Goal: Transaction & Acquisition: Download file/media

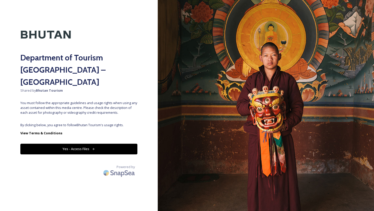
click at [88, 144] on button "Yes - Access Files" at bounding box center [78, 149] width 117 height 10
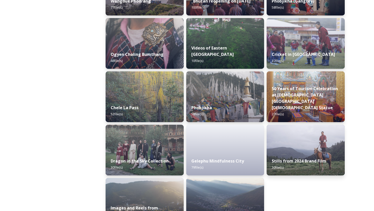
scroll to position [834, 0]
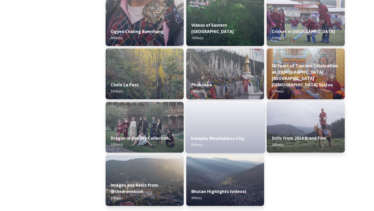
click at [211, 142] on div "Gelephu Mindfulness City 79 file(s)" at bounding box center [225, 141] width 80 height 23
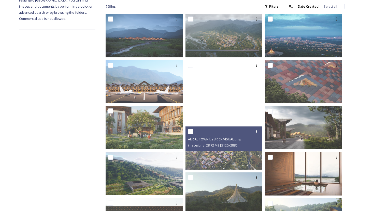
scroll to position [71, 0]
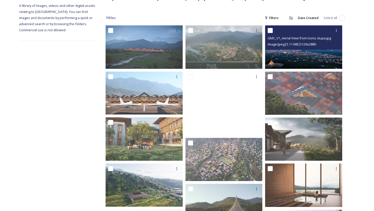
click at [299, 58] on img at bounding box center [303, 46] width 77 height 43
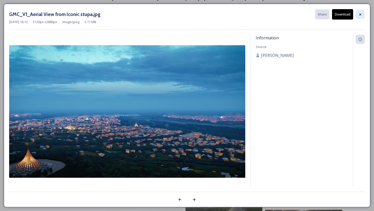
click at [358, 15] on icon at bounding box center [360, 14] width 4 height 4
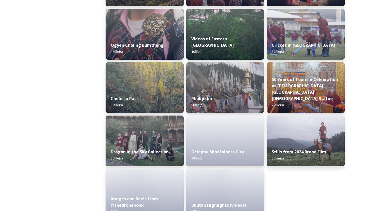
scroll to position [834, 0]
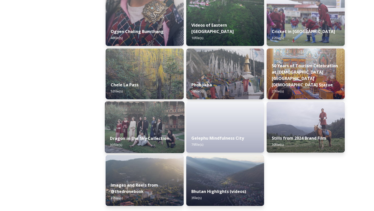
click at [146, 121] on img at bounding box center [145, 127] width 80 height 52
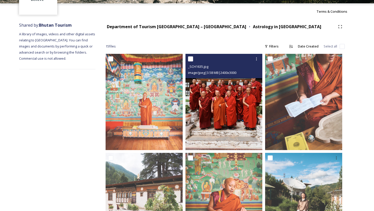
scroll to position [114, 0]
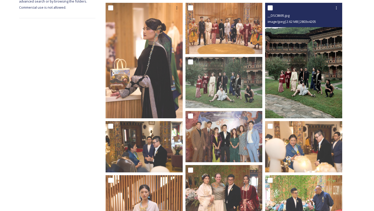
scroll to position [127, 0]
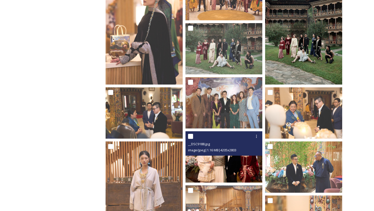
click at [230, 166] on img at bounding box center [223, 156] width 77 height 51
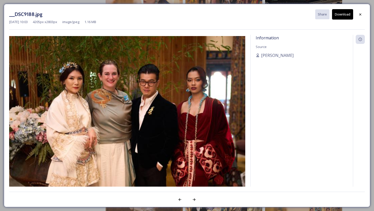
click at [230, 166] on img at bounding box center [127, 114] width 236 height 157
click at [361, 14] on icon at bounding box center [360, 14] width 4 height 4
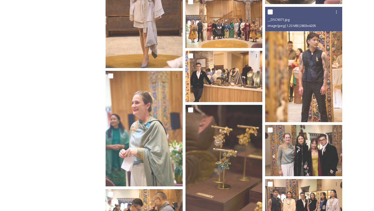
scroll to position [317, 0]
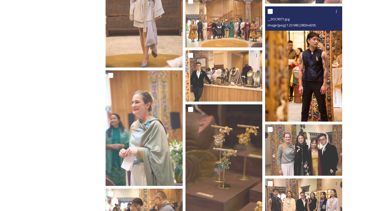
click at [320, 68] on img at bounding box center [303, 64] width 77 height 116
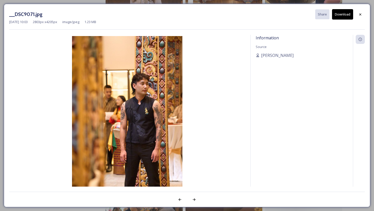
click at [320, 68] on div "Information Source [PERSON_NAME]" at bounding box center [301, 118] width 102 height 166
click at [362, 16] on div at bounding box center [359, 14] width 9 height 9
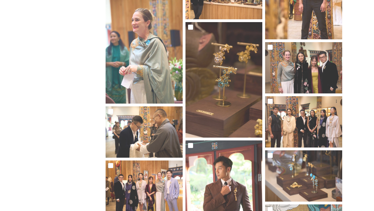
scroll to position [419, 0]
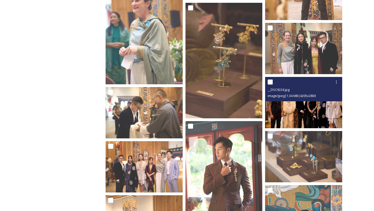
click at [304, 119] on img at bounding box center [303, 102] width 77 height 51
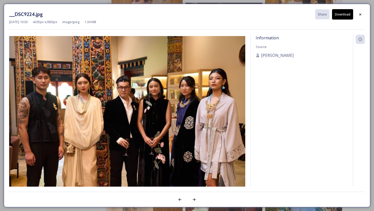
click at [304, 119] on div "Information Source [PERSON_NAME]" at bounding box center [301, 118] width 102 height 166
click at [359, 14] on icon at bounding box center [360, 14] width 4 height 4
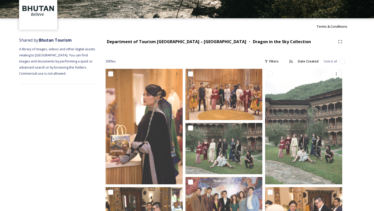
scroll to position [39, 0]
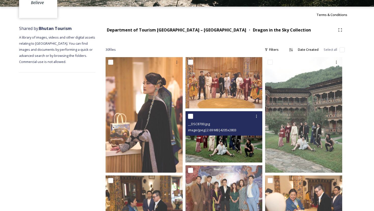
click at [233, 145] on img at bounding box center [223, 136] width 77 height 51
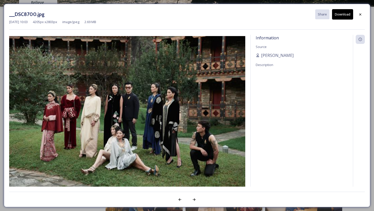
click at [233, 145] on img at bounding box center [127, 114] width 236 height 157
click at [361, 13] on icon at bounding box center [360, 14] width 4 height 4
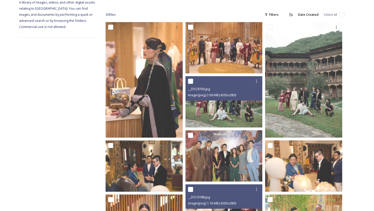
scroll to position [90, 0]
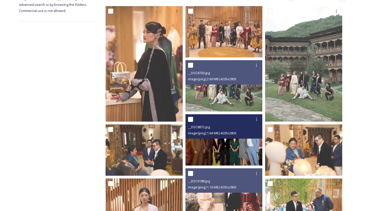
click at [244, 151] on img at bounding box center [223, 139] width 77 height 51
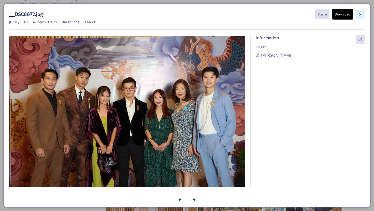
click at [359, 15] on icon at bounding box center [360, 14] width 4 height 4
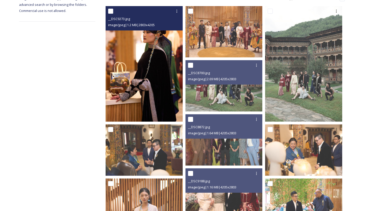
click at [153, 72] on img at bounding box center [144, 64] width 77 height 116
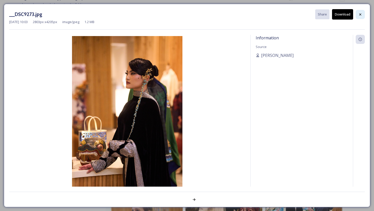
click at [362, 16] on icon at bounding box center [360, 14] width 4 height 4
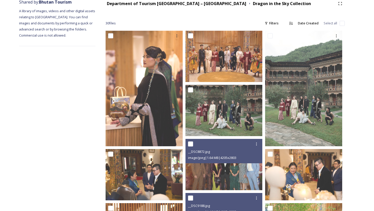
scroll to position [48, 0]
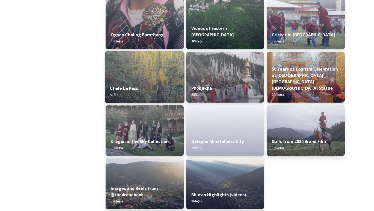
scroll to position [834, 0]
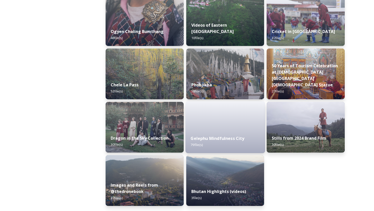
click at [208, 143] on div "Gelephu Mindfulness City 79 file(s)" at bounding box center [225, 141] width 80 height 23
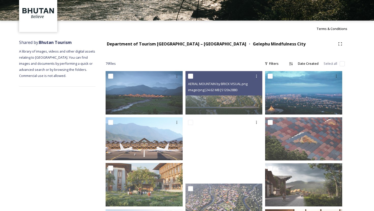
scroll to position [29, 0]
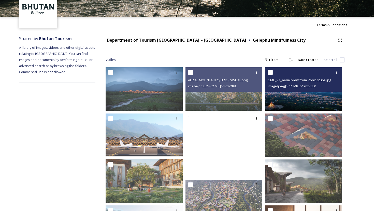
click at [308, 103] on img at bounding box center [303, 88] width 77 height 43
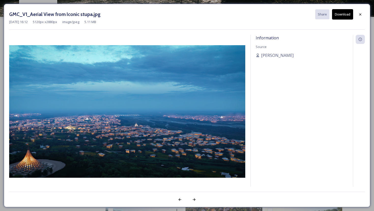
click at [346, 16] on button "Download" at bounding box center [342, 14] width 21 height 10
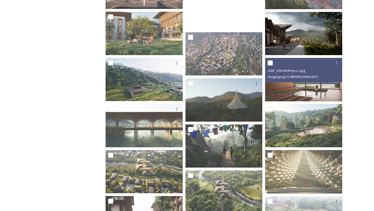
scroll to position [183, 0]
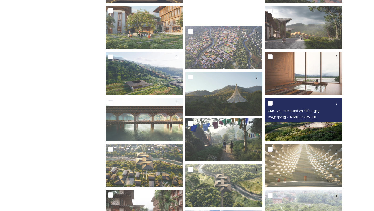
click at [304, 128] on img at bounding box center [303, 119] width 77 height 43
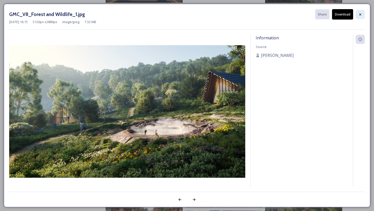
click at [362, 14] on icon at bounding box center [360, 14] width 4 height 4
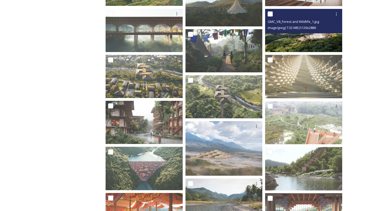
scroll to position [279, 0]
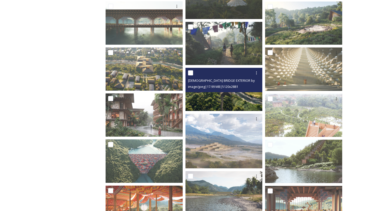
click at [232, 103] on img at bounding box center [223, 89] width 77 height 43
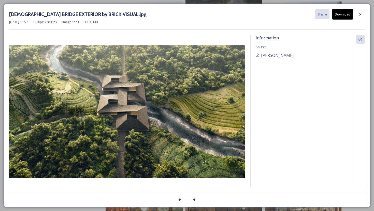
click at [344, 13] on button "Download" at bounding box center [342, 14] width 21 height 10
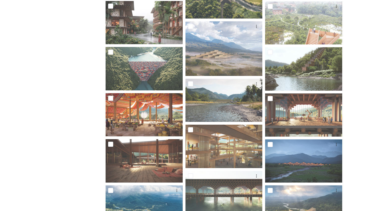
scroll to position [383, 0]
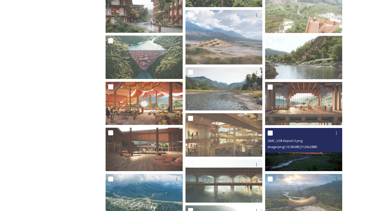
click at [306, 158] on img at bounding box center [303, 149] width 77 height 43
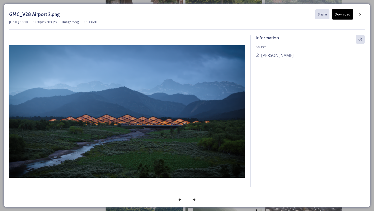
click at [347, 17] on button "Download" at bounding box center [342, 14] width 21 height 10
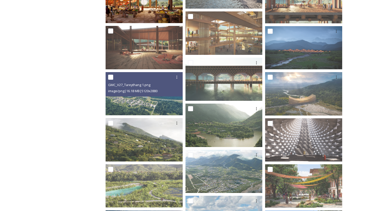
scroll to position [492, 0]
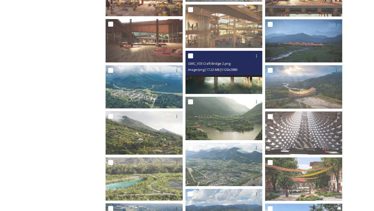
click at [215, 78] on img at bounding box center [223, 72] width 77 height 43
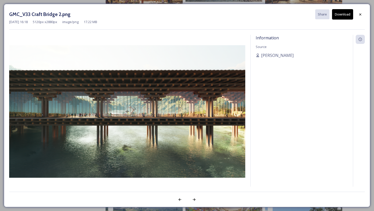
click at [346, 14] on button "Download" at bounding box center [342, 14] width 21 height 10
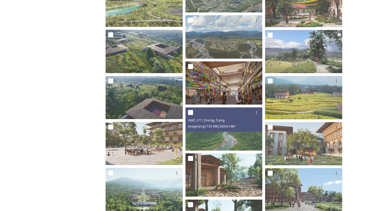
scroll to position [677, 0]
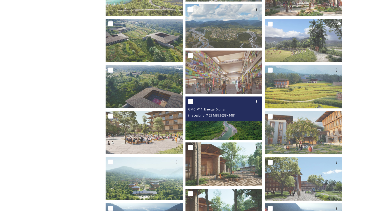
click at [249, 130] on img at bounding box center [223, 118] width 77 height 43
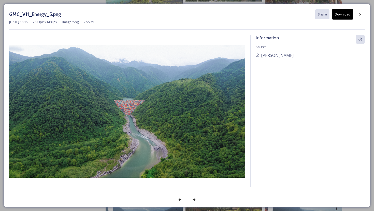
click at [346, 13] on button "Download" at bounding box center [342, 14] width 21 height 10
click at [360, 12] on icon at bounding box center [360, 14] width 4 height 4
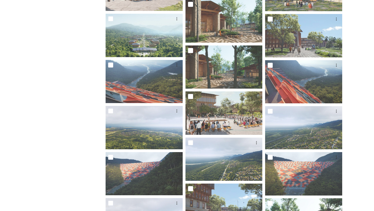
scroll to position [833, 0]
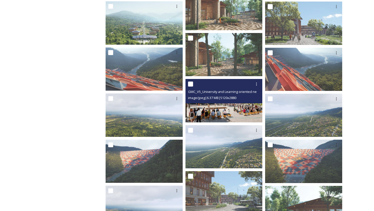
click at [205, 109] on img at bounding box center [223, 100] width 77 height 43
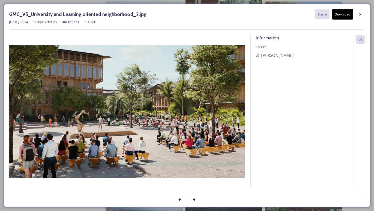
click at [342, 15] on button "Download" at bounding box center [342, 14] width 21 height 10
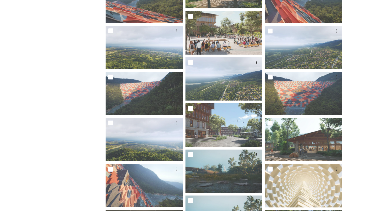
scroll to position [910, 0]
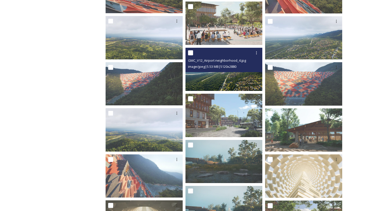
click at [242, 81] on img at bounding box center [223, 69] width 77 height 43
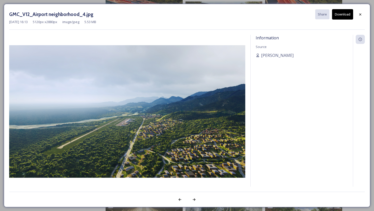
click at [340, 15] on button "Download" at bounding box center [342, 14] width 21 height 10
click at [361, 14] on icon at bounding box center [360, 14] width 4 height 4
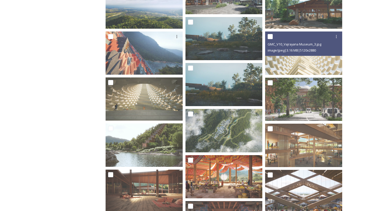
scroll to position [1042, 0]
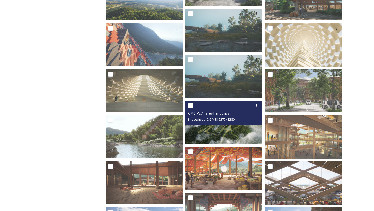
click at [243, 124] on div "GMC_V27_Tareythang 3.jpg image/jpeg | 2.6 MB | 2275 x 1280" at bounding box center [223, 113] width 77 height 24
click at [235, 137] on img at bounding box center [223, 122] width 77 height 43
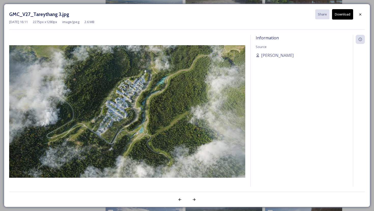
click at [344, 14] on button "Download" at bounding box center [342, 14] width 21 height 10
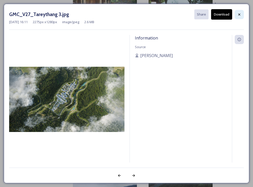
click at [240, 14] on icon at bounding box center [239, 14] width 2 height 2
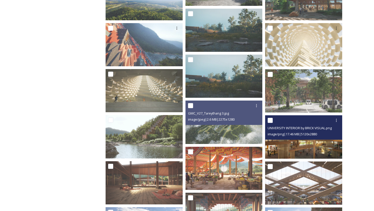
click at [301, 143] on img at bounding box center [303, 136] width 77 height 43
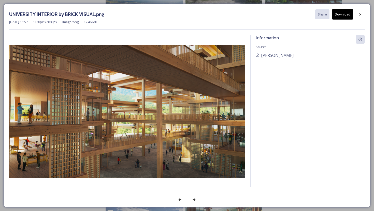
click at [342, 15] on button "Download" at bounding box center [342, 14] width 21 height 10
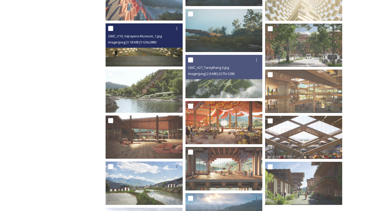
scroll to position [1094, 0]
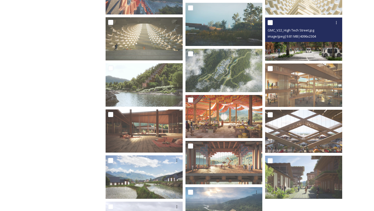
click at [311, 49] on img at bounding box center [303, 39] width 77 height 43
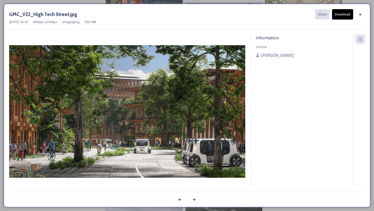
click at [338, 16] on button "Download" at bounding box center [342, 14] width 21 height 10
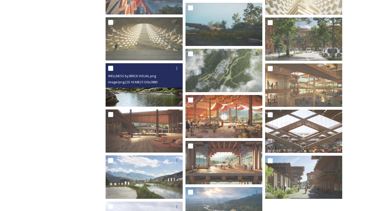
scroll to position [1139, 0]
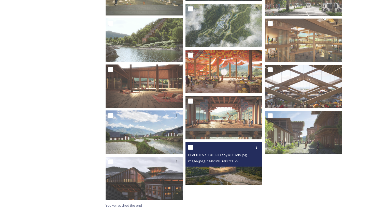
click at [227, 172] on img at bounding box center [223, 163] width 77 height 43
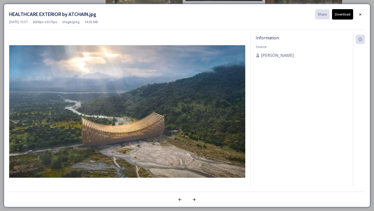
click at [342, 15] on button "Download" at bounding box center [342, 14] width 21 height 10
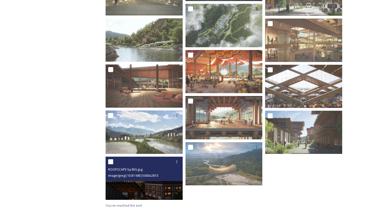
click at [144, 186] on img at bounding box center [144, 178] width 77 height 43
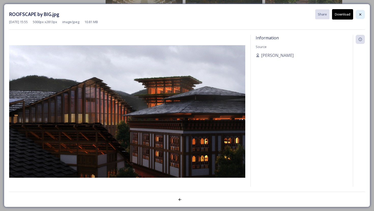
click at [359, 14] on icon at bounding box center [360, 14] width 4 height 4
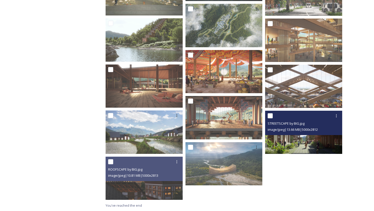
click at [298, 143] on img at bounding box center [303, 132] width 77 height 43
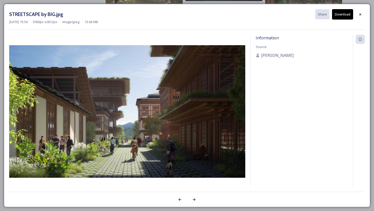
click at [340, 16] on button "Download" at bounding box center [342, 14] width 21 height 10
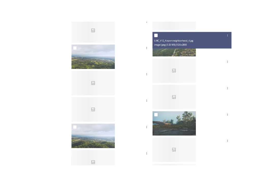
scroll to position [1139, 0]
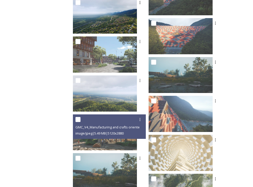
scroll to position [1213, 0]
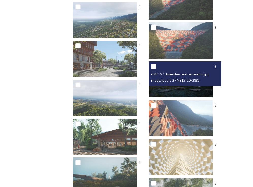
click at [186, 86] on img at bounding box center [181, 79] width 64 height 36
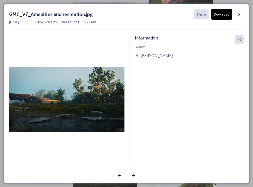
click at [220, 13] on button "Download" at bounding box center [221, 14] width 21 height 10
click at [243, 13] on div at bounding box center [239, 14] width 9 height 9
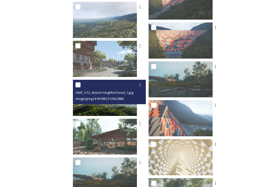
click at [129, 111] on img at bounding box center [105, 98] width 64 height 36
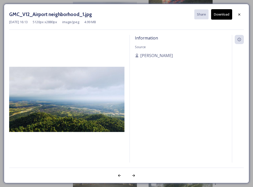
click at [223, 16] on button "Download" at bounding box center [221, 14] width 21 height 10
click at [240, 14] on icon at bounding box center [239, 14] width 2 height 2
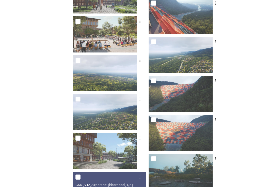
scroll to position [1121, 0]
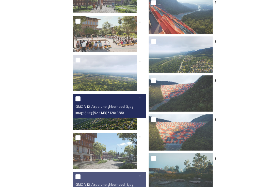
click at [132, 119] on img at bounding box center [105, 112] width 64 height 36
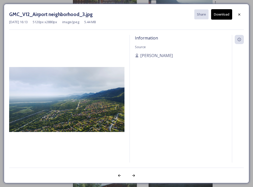
click at [222, 14] on button "Download" at bounding box center [221, 14] width 21 height 10
click at [244, 14] on div at bounding box center [239, 14] width 9 height 9
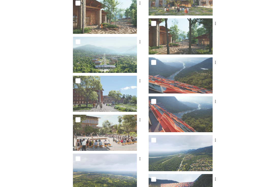
scroll to position [1024, 0]
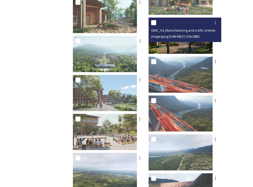
click at [203, 44] on img at bounding box center [181, 36] width 64 height 36
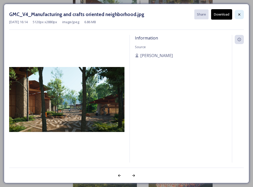
click at [239, 15] on icon at bounding box center [239, 14] width 4 height 4
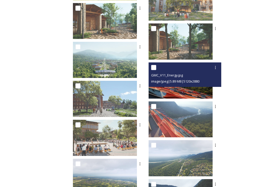
scroll to position [1018, 0]
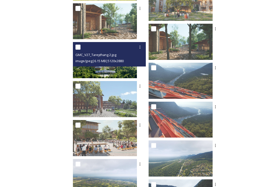
click at [129, 76] on img at bounding box center [105, 60] width 64 height 36
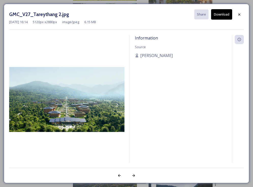
click at [223, 16] on button "Download" at bounding box center [221, 14] width 21 height 10
click at [239, 14] on icon at bounding box center [239, 14] width 2 height 2
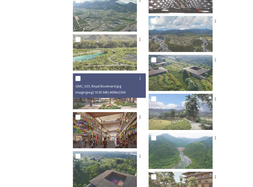
scroll to position [785, 0]
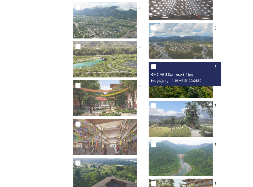
click at [197, 85] on div "GMC_V9_5 Star resort_1.jpg image/jpeg | 11.19 MB | 5120 x 2880" at bounding box center [185, 74] width 73 height 24
click at [191, 89] on img at bounding box center [181, 80] width 64 height 36
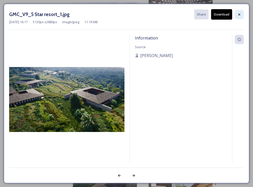
click at [237, 15] on icon at bounding box center [239, 14] width 4 height 4
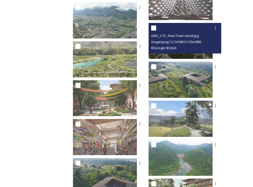
click at [189, 52] on div "GMC_V15_ New Town Aerial.jpg image/jpeg | 12.54 MB | 5120 x 2880 © Google ©2024" at bounding box center [185, 38] width 73 height 31
click at [199, 55] on img at bounding box center [181, 41] width 64 height 36
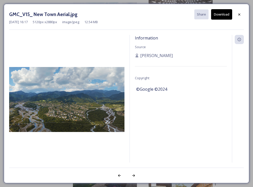
click at [220, 14] on button "Download" at bounding box center [221, 14] width 21 height 10
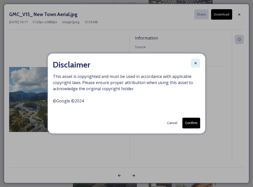
click at [196, 65] on icon at bounding box center [196, 63] width 4 height 4
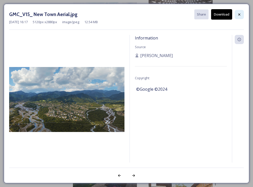
click at [240, 16] on icon at bounding box center [239, 14] width 4 height 4
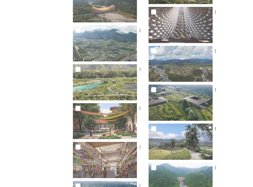
scroll to position [757, 0]
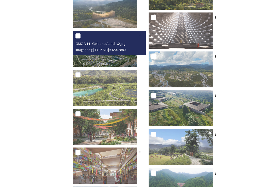
click at [134, 59] on img at bounding box center [105, 49] width 64 height 36
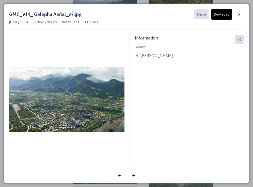
click at [222, 16] on button "Download" at bounding box center [221, 14] width 21 height 10
click at [240, 13] on icon at bounding box center [239, 14] width 4 height 4
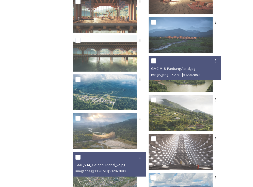
scroll to position [635, 0]
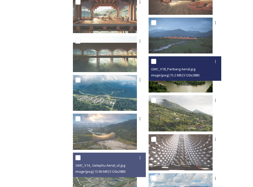
click at [185, 81] on img at bounding box center [181, 74] width 64 height 36
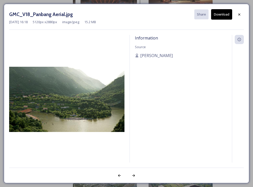
click at [222, 13] on button "Download" at bounding box center [221, 14] width 21 height 10
click at [238, 14] on icon at bounding box center [239, 14] width 4 height 4
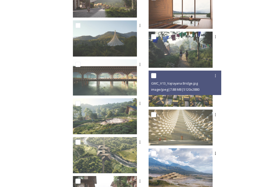
scroll to position [301, 0]
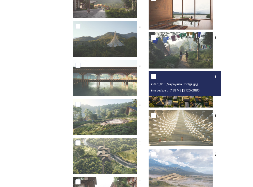
click at [196, 98] on img at bounding box center [181, 89] width 64 height 36
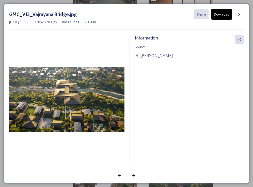
click at [220, 12] on button "Download" at bounding box center [221, 14] width 21 height 10
click at [239, 14] on icon at bounding box center [239, 14] width 4 height 4
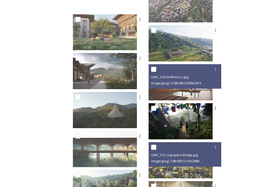
scroll to position [230, 0]
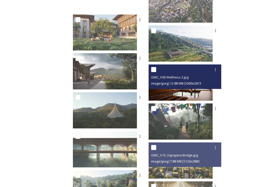
click at [203, 94] on img at bounding box center [181, 82] width 64 height 36
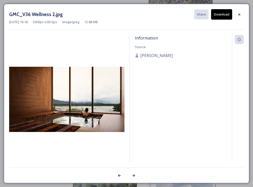
click at [224, 14] on button "Download" at bounding box center [221, 14] width 21 height 10
click at [238, 14] on icon at bounding box center [239, 14] width 4 height 4
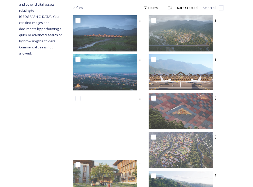
scroll to position [68, 0]
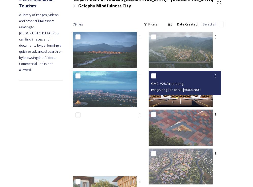
click at [196, 96] on img at bounding box center [181, 89] width 64 height 36
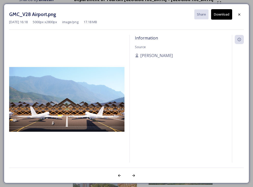
click at [225, 14] on button "Download" at bounding box center [221, 14] width 21 height 10
click at [241, 12] on icon at bounding box center [239, 14] width 4 height 4
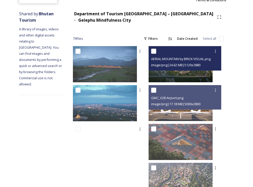
scroll to position [51, 0]
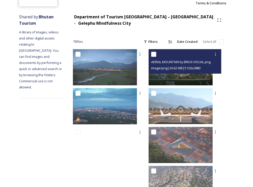
click at [197, 77] on img at bounding box center [181, 67] width 64 height 36
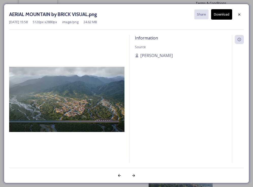
click at [225, 14] on button "Download" at bounding box center [221, 14] width 21 height 10
click at [240, 14] on icon at bounding box center [239, 14] width 4 height 4
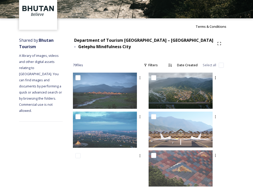
scroll to position [0, 0]
